Goal: Transaction & Acquisition: Purchase product/service

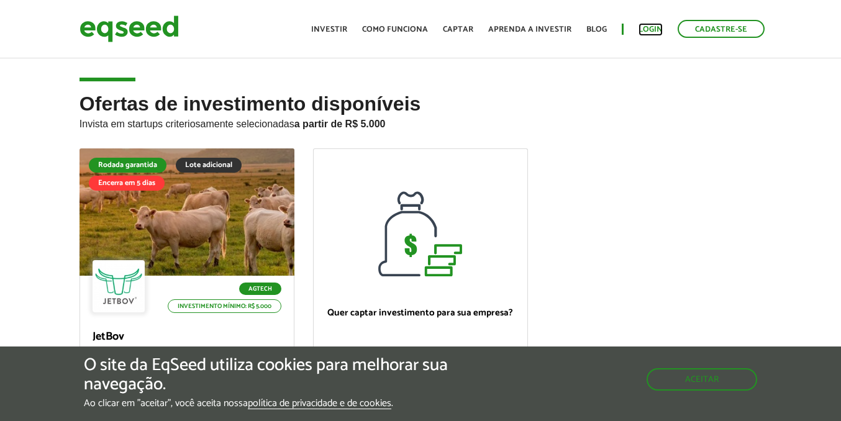
click at [652, 34] on link "Login" at bounding box center [651, 29] width 24 height 8
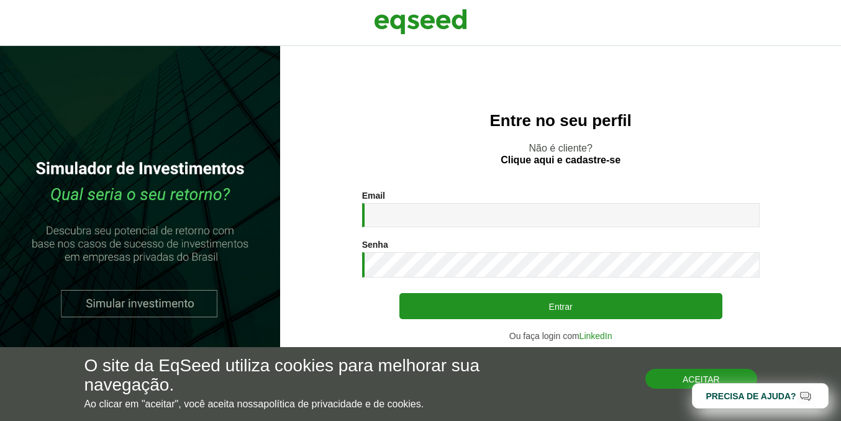
click at [710, 373] on button "Aceitar" at bounding box center [701, 379] width 112 height 20
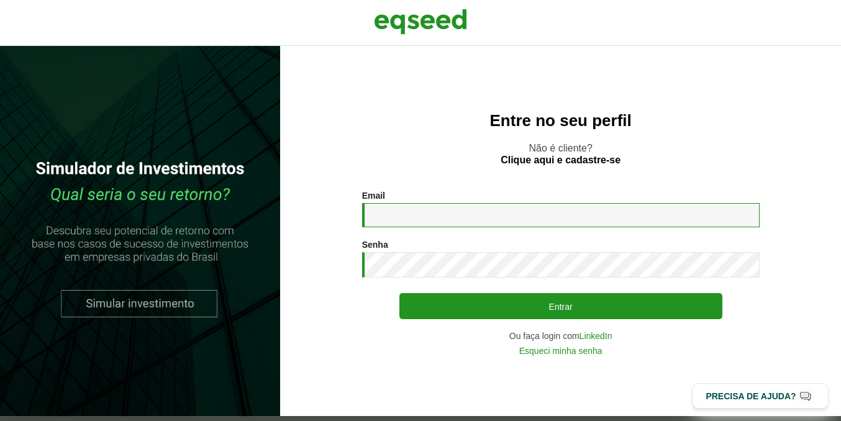
click at [429, 211] on input "Email *" at bounding box center [561, 215] width 398 height 24
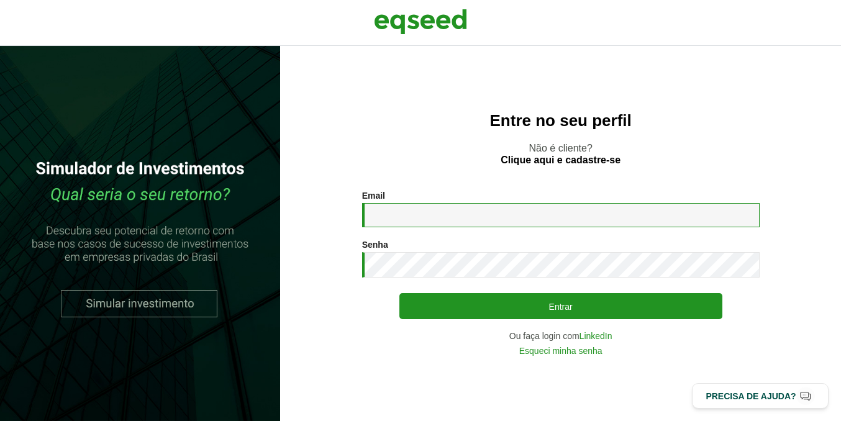
type input "**********"
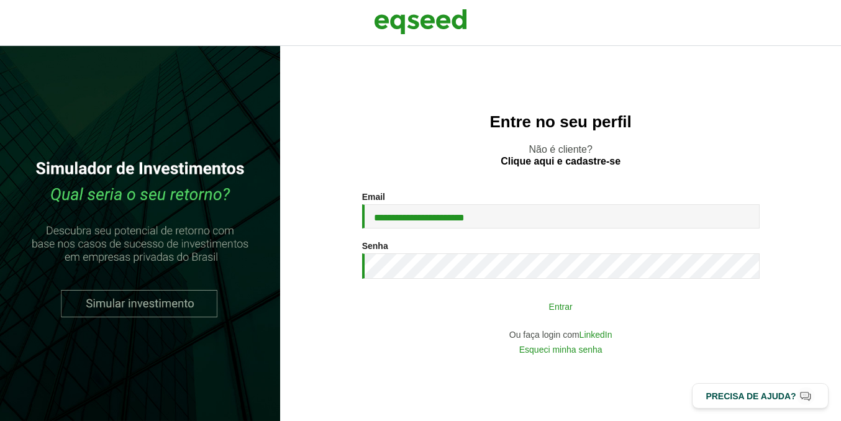
click at [479, 306] on button "Entrar" at bounding box center [560, 306] width 323 height 24
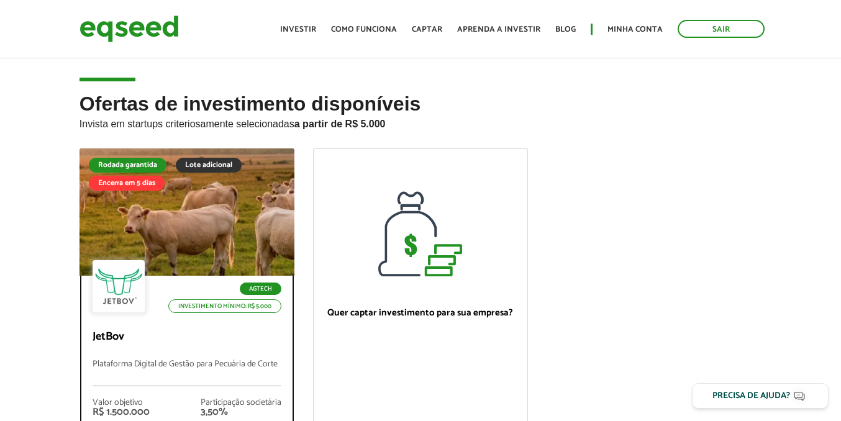
click at [239, 219] on div at bounding box center [187, 212] width 258 height 153
